Goal: Task Accomplishment & Management: Complete application form

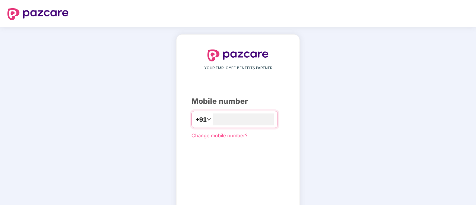
type input "**********"
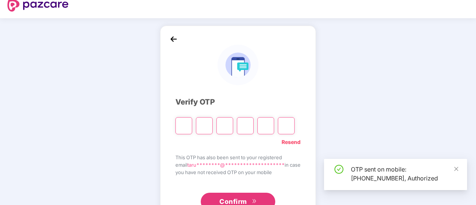
scroll to position [10, 0]
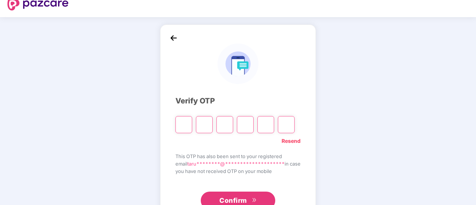
type input "*"
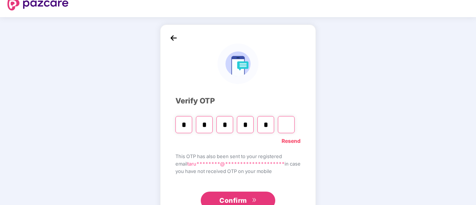
type input "*"
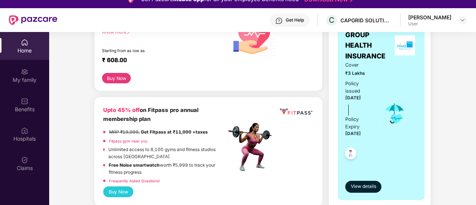
scroll to position [197, 0]
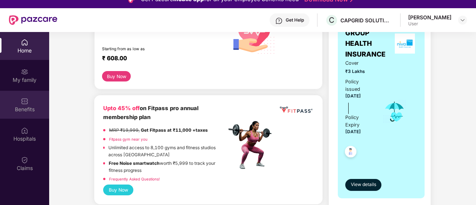
click at [36, 105] on div "Benefits" at bounding box center [24, 105] width 49 height 28
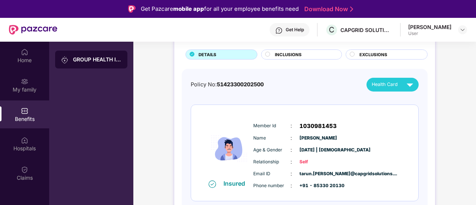
scroll to position [42, 0]
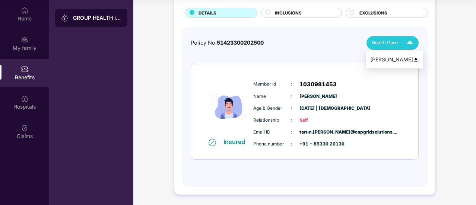
click at [393, 45] on span "Health Card" at bounding box center [385, 42] width 26 height 7
click at [391, 60] on div "[PERSON_NAME]" at bounding box center [394, 59] width 48 height 8
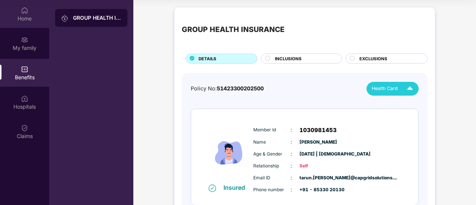
click at [29, 19] on div "Home" at bounding box center [24, 18] width 49 height 7
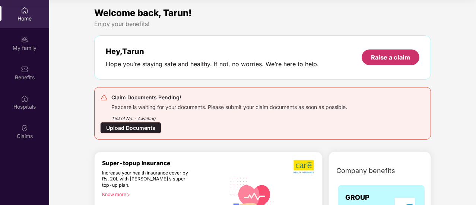
click at [369, 62] on div "Raise a claim" at bounding box center [391, 58] width 58 height 16
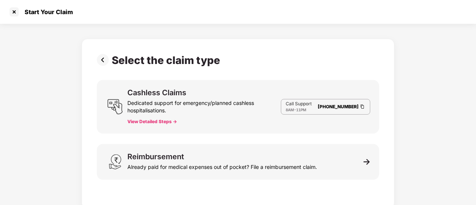
scroll to position [4, 0]
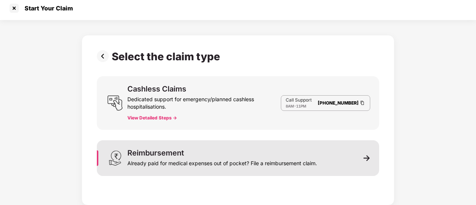
click at [177, 154] on div "Reimbursement" at bounding box center [155, 152] width 57 height 7
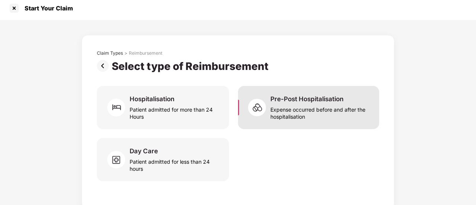
click at [284, 108] on div "Expense occurred before and after the hospitalisation" at bounding box center [320, 111] width 100 height 17
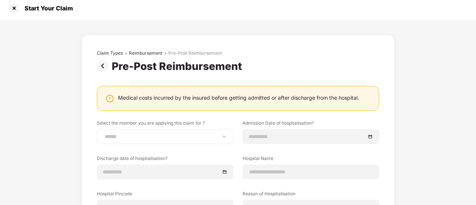
click at [165, 143] on div "******" at bounding box center [165, 136] width 137 height 15
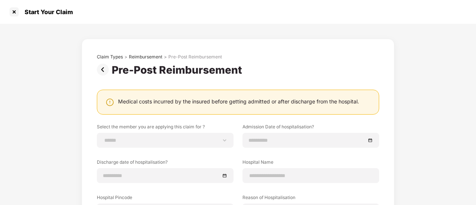
click at [102, 69] on img at bounding box center [104, 70] width 15 height 12
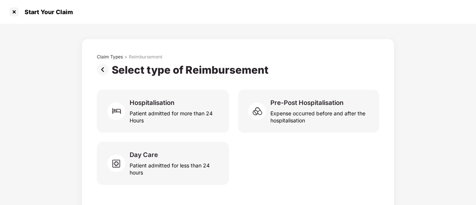
click at [102, 69] on img at bounding box center [104, 70] width 15 height 12
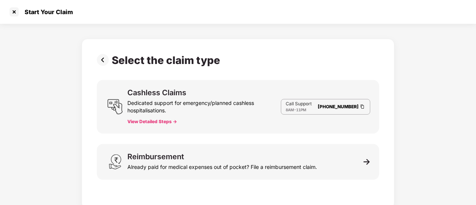
scroll to position [4, 0]
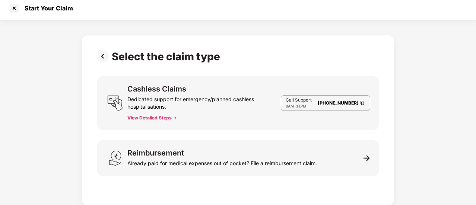
click at [105, 55] on img at bounding box center [104, 56] width 15 height 12
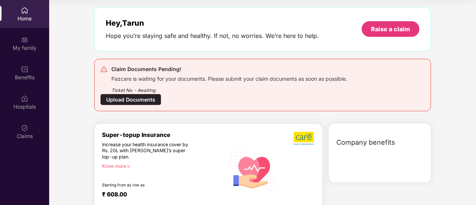
scroll to position [26, 0]
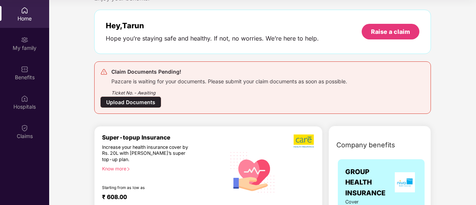
click at [134, 99] on div "Upload Documents" at bounding box center [130, 102] width 61 height 12
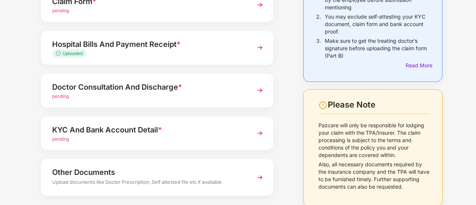
scroll to position [98, 0]
click at [88, 89] on div "Doctor Consultation And Discharge *" at bounding box center [148, 87] width 193 height 12
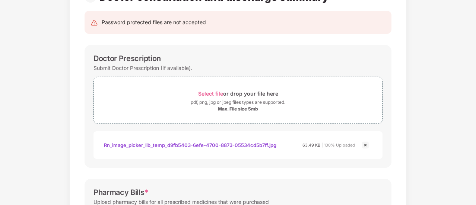
scroll to position [69, 0]
click at [243, 146] on div "Rn_image_picker_lib_temp_d9fb5403-6efe-4700-8873-05534cd5b7ff.jpg" at bounding box center [190, 145] width 172 height 13
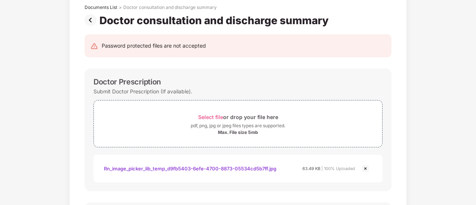
scroll to position [45, 0]
click at [273, 74] on div "Doctor Prescription Submit Doctor Prescription (If available). Select file or d…" at bounding box center [238, 130] width 307 height 123
click at [194, 168] on div "Rn_image_picker_lib_temp_d9fb5403-6efe-4700-8873-05534cd5b7ff.jpg" at bounding box center [190, 169] width 172 height 13
click at [204, 120] on div "Select file or drop your file here" at bounding box center [238, 117] width 80 height 10
click at [205, 117] on span "Select file" at bounding box center [210, 117] width 25 height 6
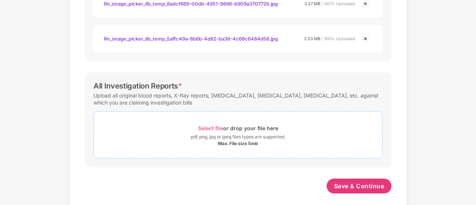
scroll to position [422, 0]
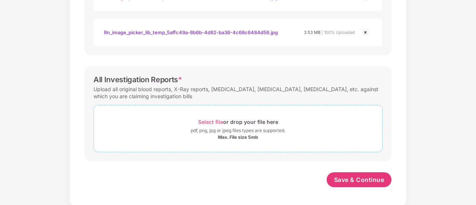
click at [209, 123] on span "Select file" at bounding box center [210, 122] width 25 height 6
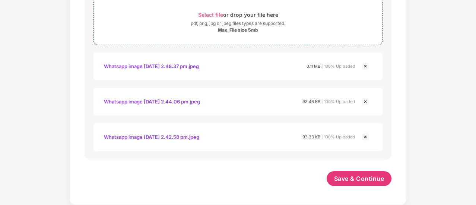
scroll to position [528, 0]
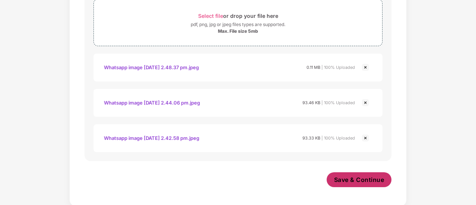
click at [358, 178] on span "Save & Continue" at bounding box center [359, 180] width 50 height 8
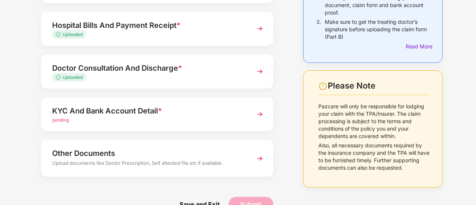
scroll to position [118, 0]
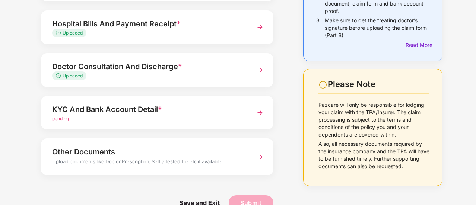
click at [259, 109] on img at bounding box center [259, 112] width 13 height 13
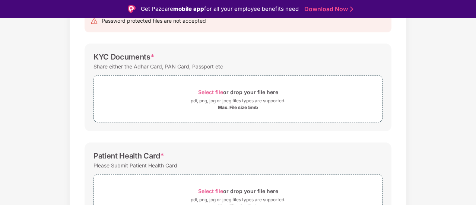
scroll to position [89, 0]
click at [205, 88] on div "Select file or drop your file here" at bounding box center [238, 91] width 80 height 10
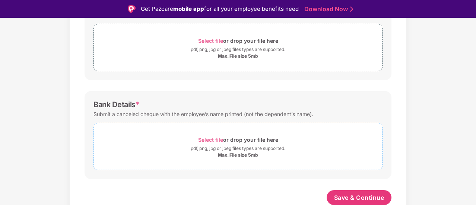
scroll to position [275, 0]
click at [214, 139] on span "Select file" at bounding box center [210, 140] width 25 height 6
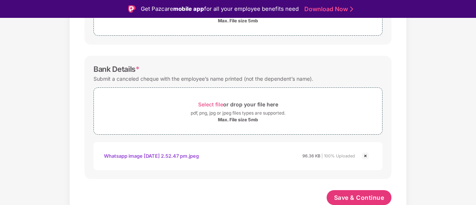
scroll to position [310, 0]
click at [171, 157] on div "Whatsapp image [DATE] 2.52.47 pm.jpeg" at bounding box center [151, 156] width 95 height 13
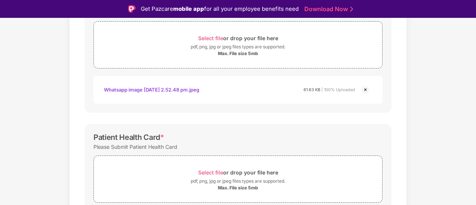
scroll to position [143, 0]
click at [190, 90] on div "Whatsapp image [DATE] 2.52.48 pm.jpeg" at bounding box center [151, 89] width 95 height 13
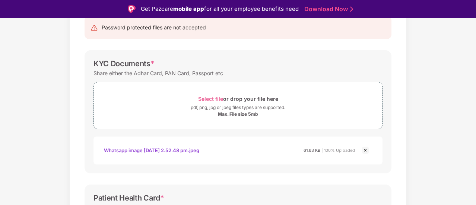
scroll to position [82, 0]
click at [204, 98] on span "Select file" at bounding box center [210, 98] width 25 height 6
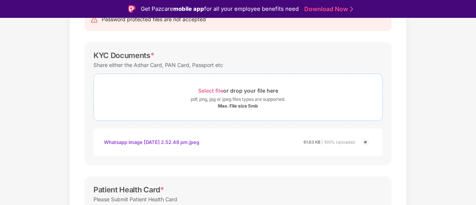
scroll to position [91, 0]
click at [213, 89] on span "Select file" at bounding box center [210, 90] width 25 height 6
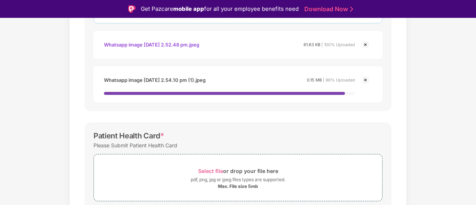
scroll to position [201, 0]
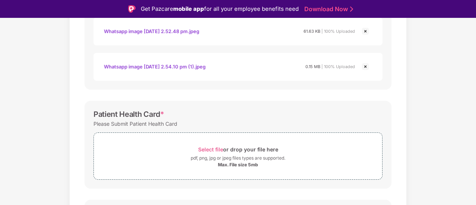
click at [177, 66] on div "Whatsapp image [DATE] 2.54.10 pm (1).jpeg" at bounding box center [155, 66] width 102 height 13
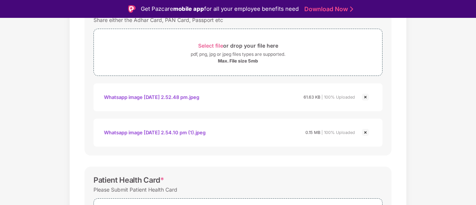
scroll to position [120, 0]
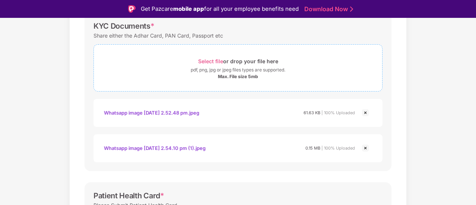
click at [202, 59] on span "Select file" at bounding box center [210, 61] width 25 height 6
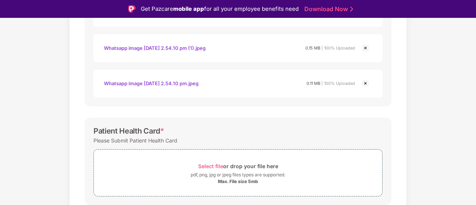
scroll to position [221, 0]
click at [167, 84] on div "Whatsapp image [DATE] 2.54.10 pm.jpeg" at bounding box center [151, 82] width 95 height 13
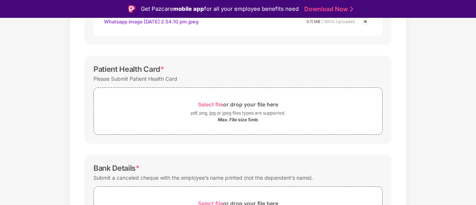
scroll to position [287, 0]
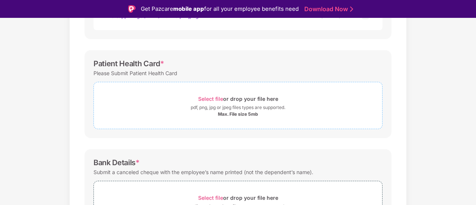
click at [203, 98] on span "Select file" at bounding box center [210, 99] width 25 height 6
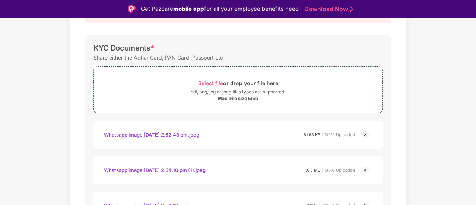
scroll to position [0, 0]
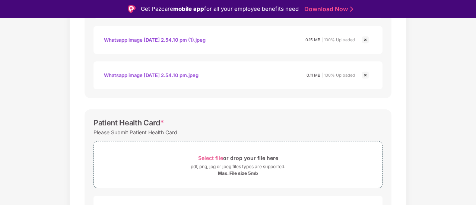
drag, startPoint x: 277, startPoint y: 142, endPoint x: 150, endPoint y: 120, distance: 128.7
click at [150, 120] on div "Patient Health Card *" at bounding box center [128, 122] width 71 height 9
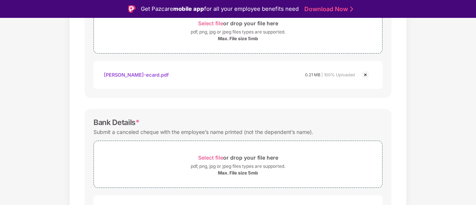
scroll to position [416, 0]
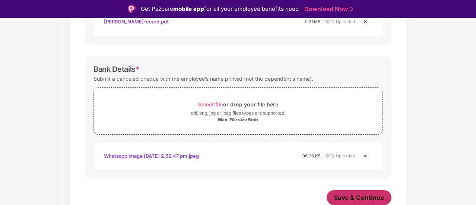
click at [361, 202] on button "Save & Continue" at bounding box center [359, 197] width 65 height 15
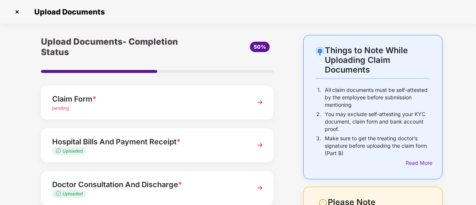
scroll to position [4, 0]
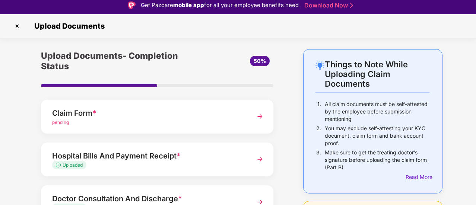
click at [453, 37] on div "Upload Documents" at bounding box center [238, 26] width 476 height 24
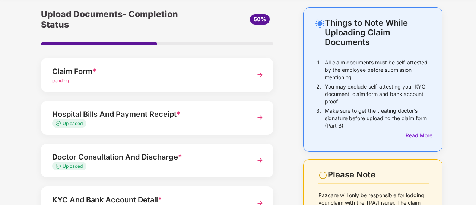
scroll to position [0, 0]
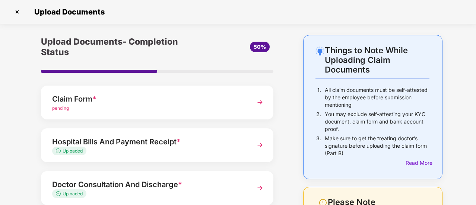
click at [258, 100] on img at bounding box center [259, 102] width 13 height 13
